Goal: Information Seeking & Learning: Learn about a topic

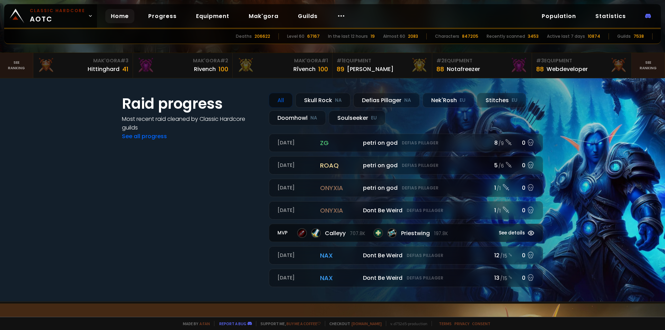
scroll to position [166, 0]
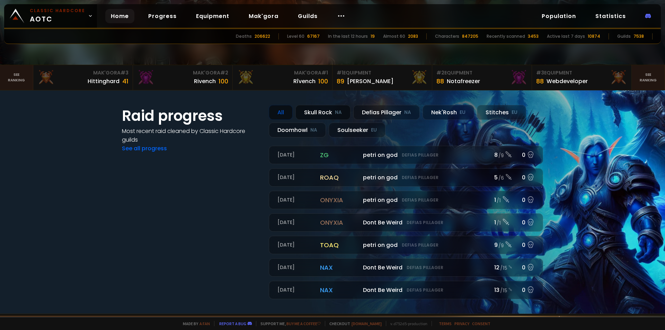
click at [330, 115] on div "Skull Rock NA" at bounding box center [322, 112] width 55 height 15
click at [280, 120] on div "All Skull Rock NA Defias Pillager NA Nek'Rosh EU Stitches EU Doomhowl NA Soulse…" at bounding box center [406, 121] width 274 height 33
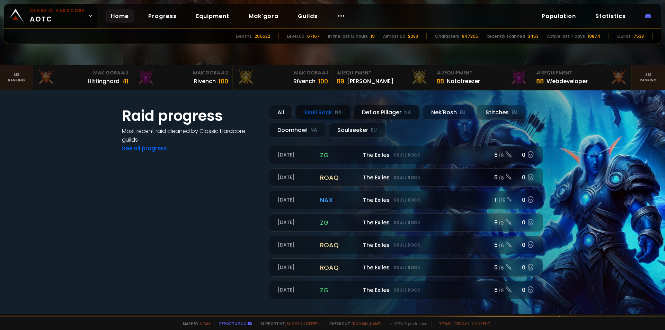
click at [371, 114] on div "Defias Pillager NA" at bounding box center [386, 112] width 66 height 15
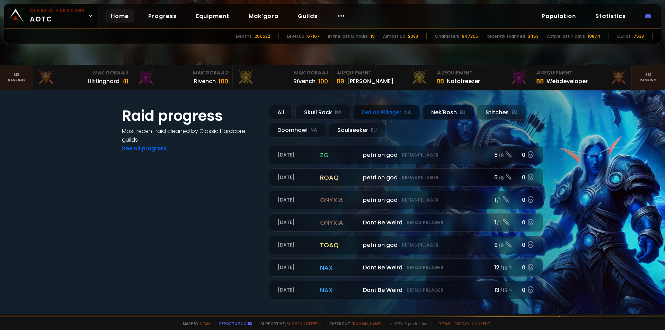
click at [446, 115] on div "Nek'Rosh EU" at bounding box center [448, 112] width 52 height 15
click at [283, 112] on div "All" at bounding box center [281, 112] width 24 height 15
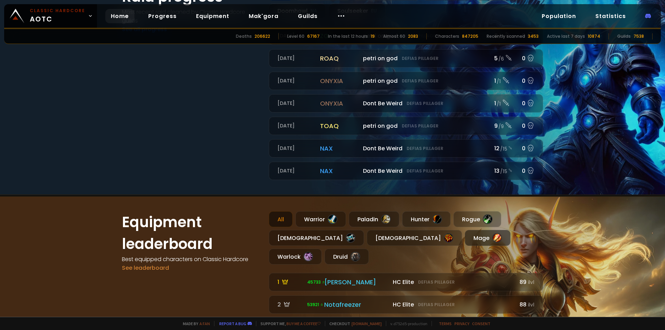
scroll to position [374, 0]
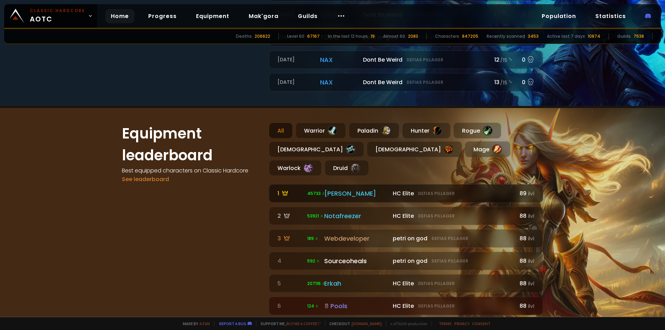
click at [342, 189] on div "[PERSON_NAME]" at bounding box center [356, 193] width 64 height 9
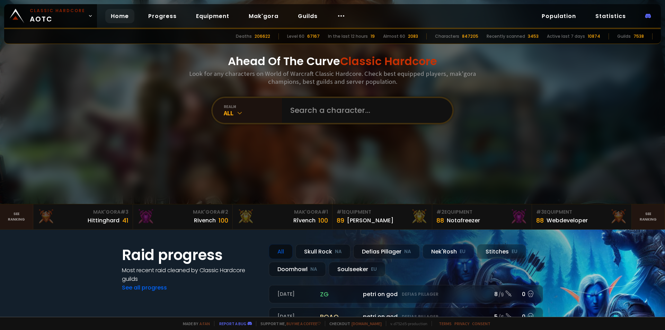
scroll to position [42, 0]
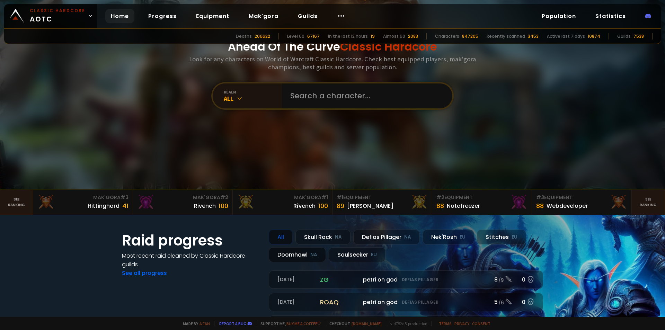
click at [292, 259] on div "Doomhowl NA" at bounding box center [297, 254] width 57 height 15
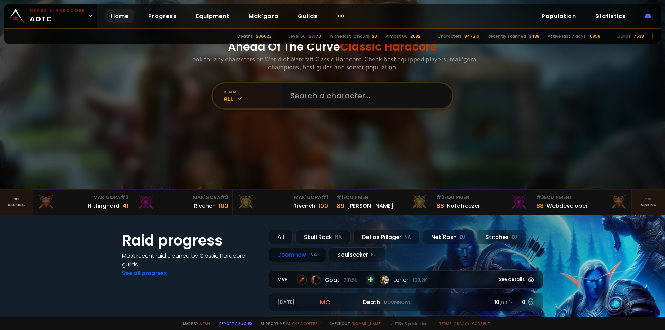
click at [281, 283] on small "MVP" at bounding box center [283, 279] width 13 height 7
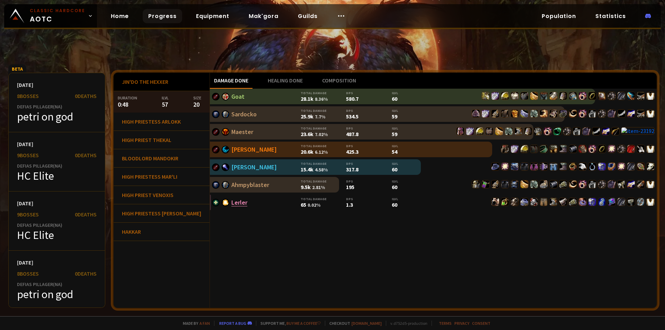
click at [231, 200] on link "Lerler" at bounding box center [239, 202] width 16 height 8
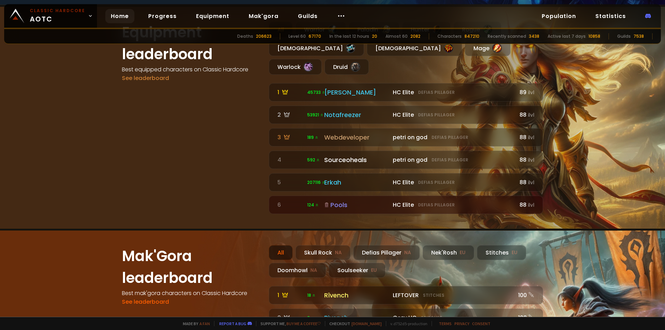
scroll to position [540, 0]
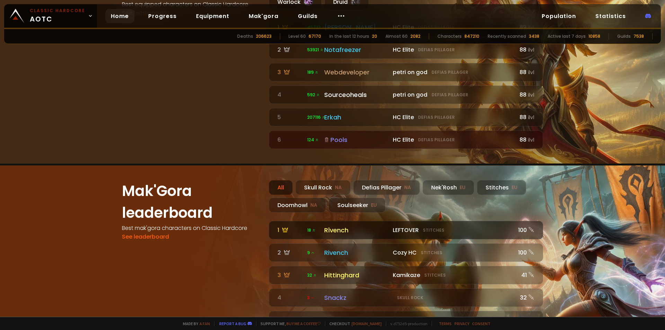
click at [371, 225] on div "Rîvench" at bounding box center [356, 229] width 64 height 9
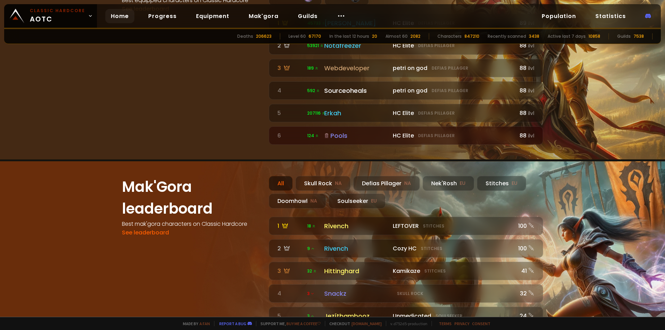
scroll to position [623, 0]
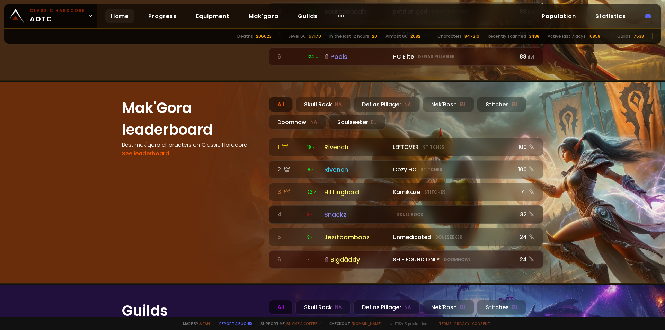
click at [357, 210] on div "Snackz" at bounding box center [356, 214] width 64 height 9
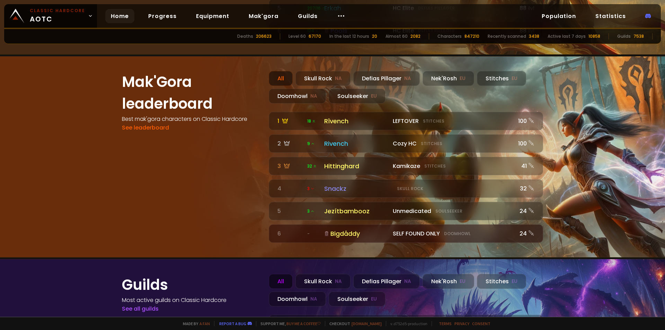
scroll to position [763, 0]
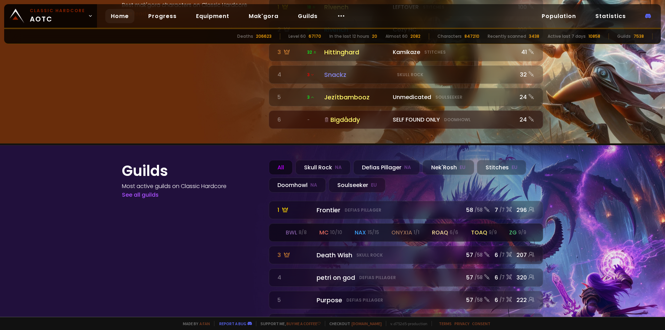
click at [319, 228] on div "mc 10 / 10" at bounding box center [330, 232] width 23 height 9
